Goal: Entertainment & Leisure: Browse casually

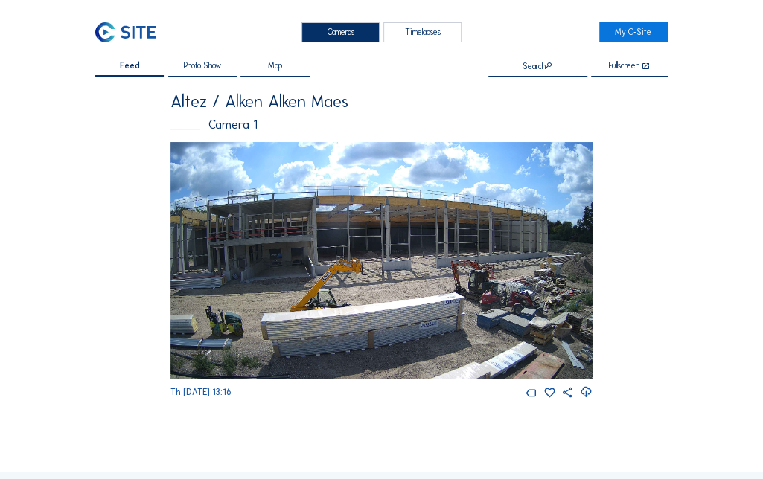
click at [222, 245] on img at bounding box center [381, 260] width 422 height 237
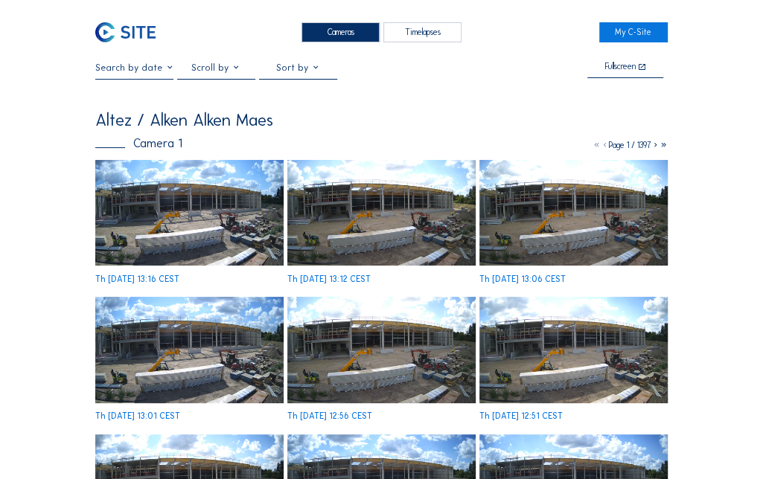
click at [185, 196] on img at bounding box center [189, 213] width 188 height 106
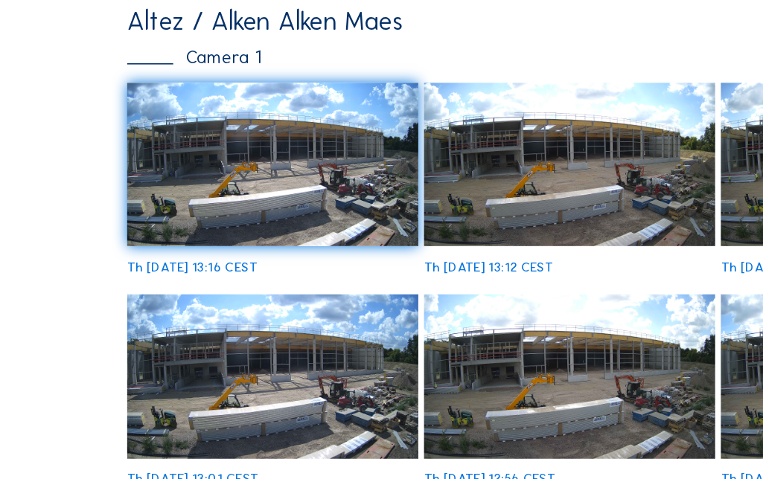
click at [332, 200] on img at bounding box center [381, 213] width 188 height 106
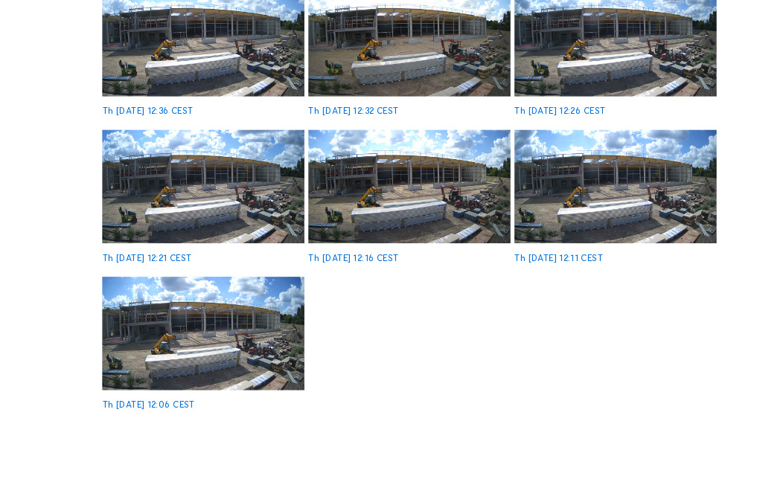
scroll to position [566, 0]
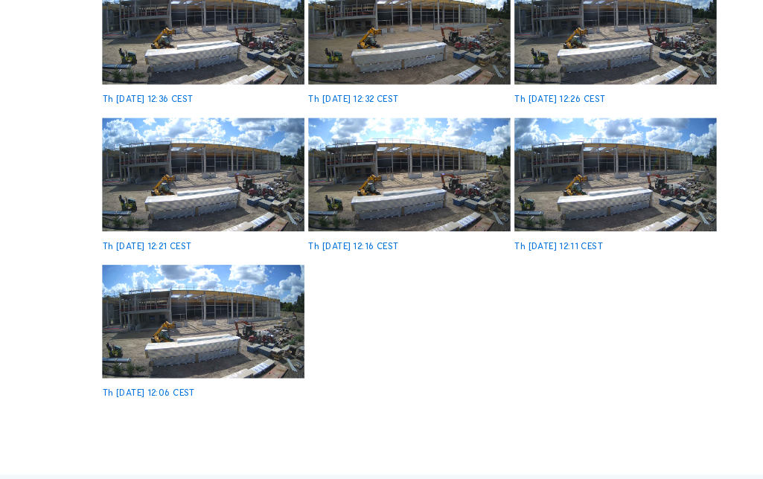
click at [210, 344] on img at bounding box center [189, 332] width 188 height 106
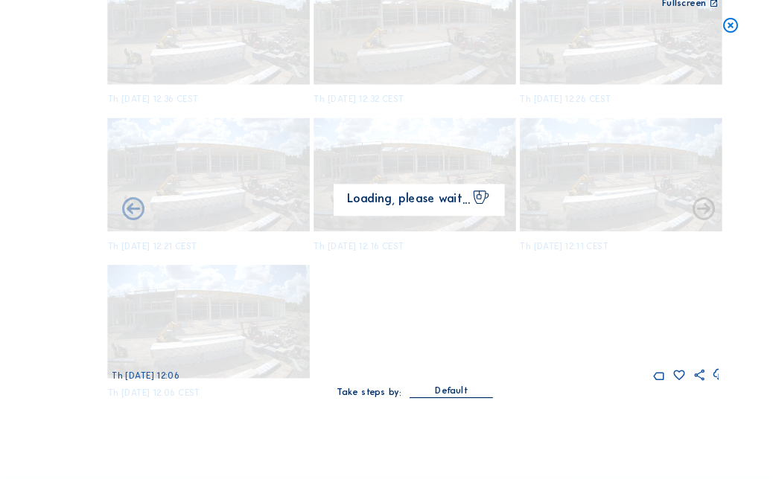
scroll to position [572, 0]
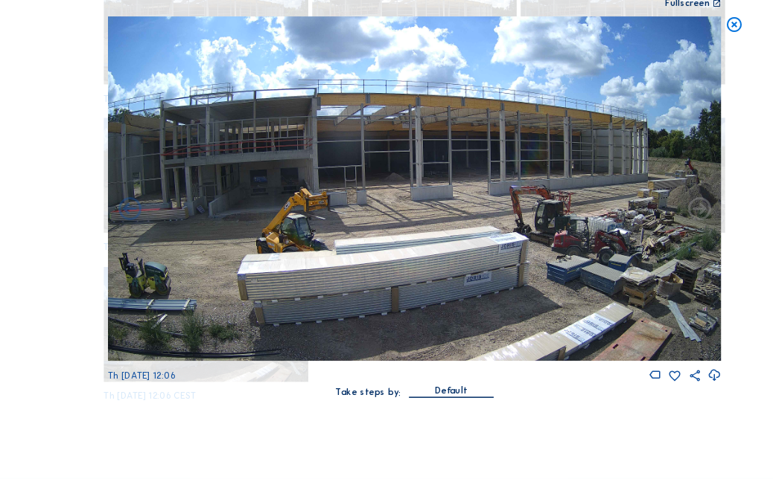
click at [680, 56] on icon at bounding box center [684, 56] width 17 height 17
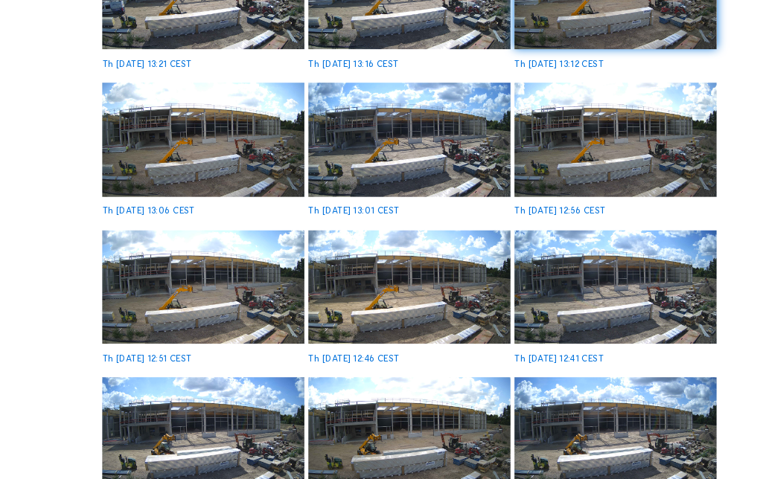
scroll to position [0, 0]
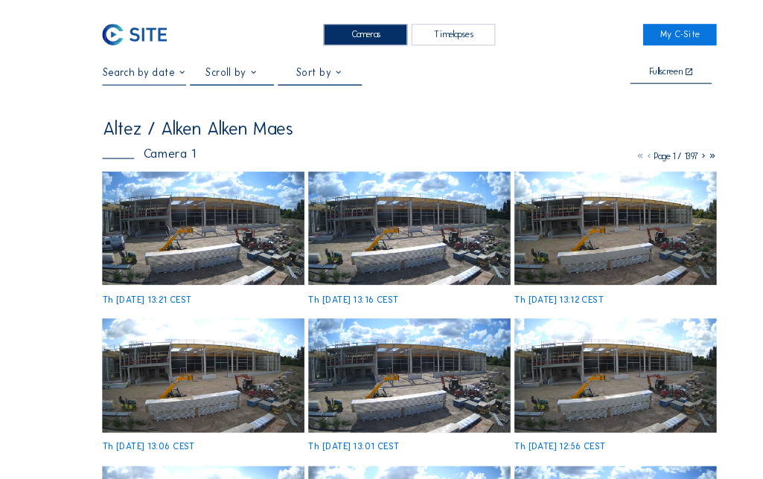
click at [653, 147] on icon at bounding box center [655, 145] width 8 height 10
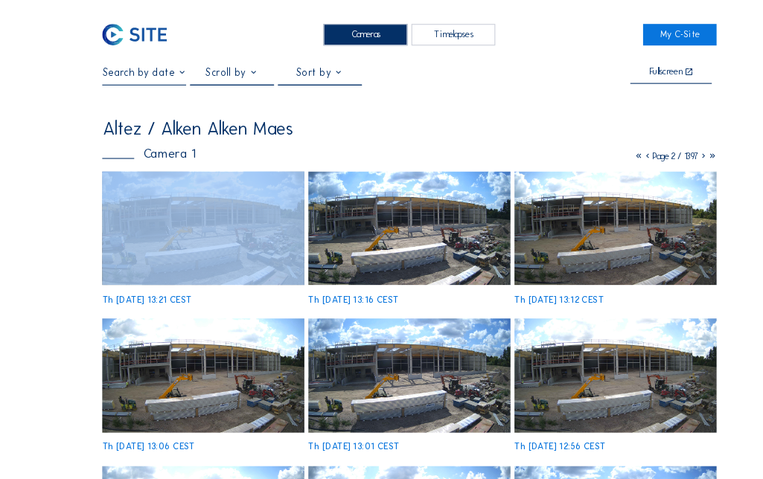
click at [653, 147] on icon at bounding box center [655, 145] width 8 height 10
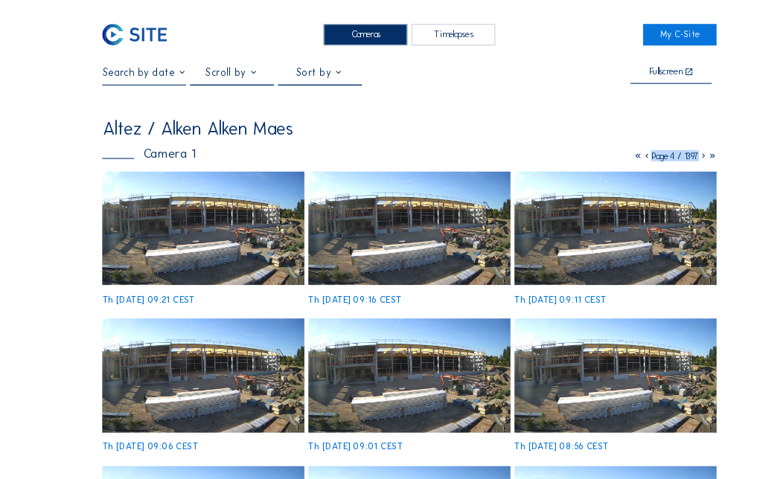
click at [590, 148] on icon at bounding box center [594, 145] width 8 height 10
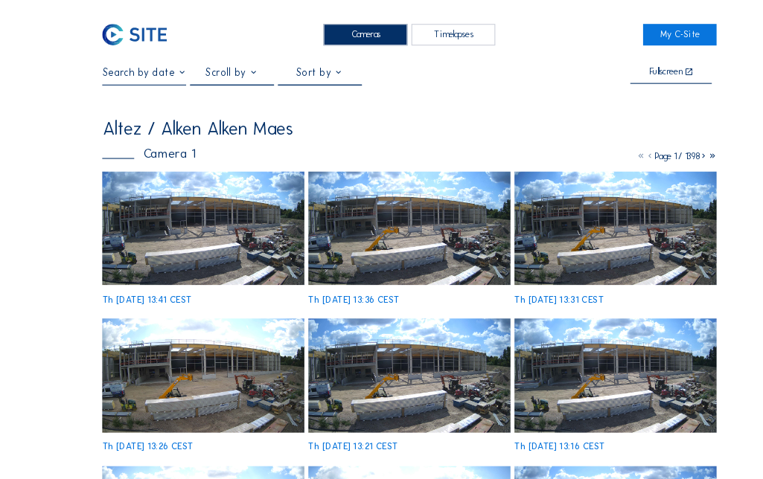
click at [148, 225] on img at bounding box center [189, 213] width 188 height 106
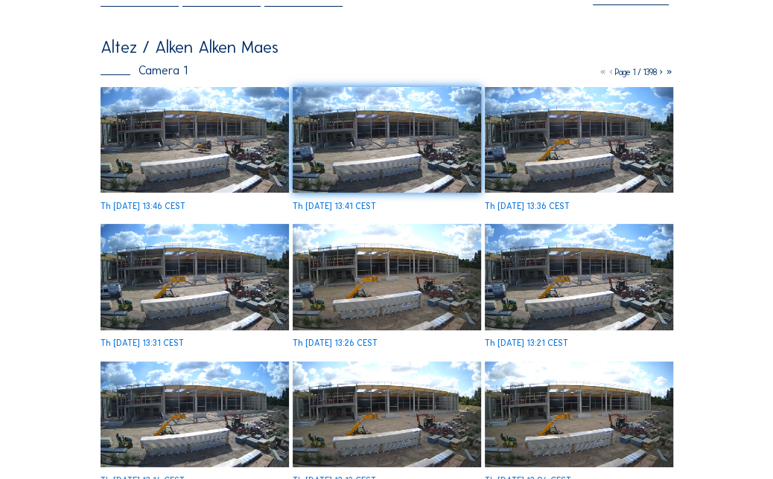
scroll to position [135, 0]
